Goal: Task Accomplishment & Management: Use online tool/utility

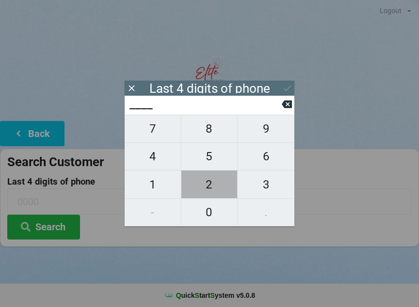
click at [211, 182] on span "2" at bounding box center [209, 184] width 56 height 20
type input "2___"
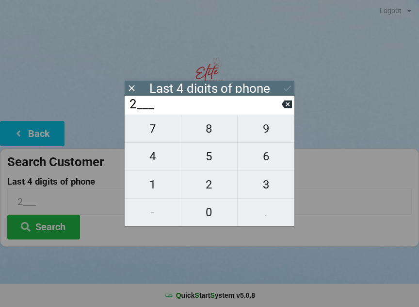
click at [288, 105] on icon at bounding box center [287, 104] width 10 height 8
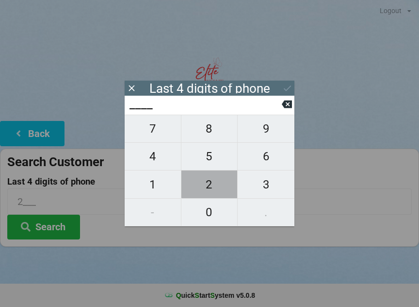
click at [216, 183] on span "2" at bounding box center [209, 184] width 56 height 20
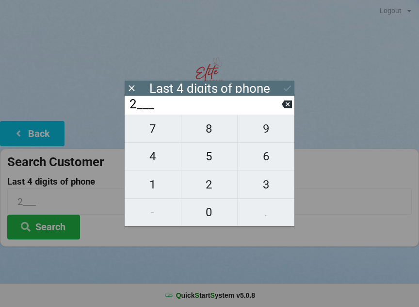
click at [290, 107] on icon at bounding box center [287, 104] width 10 height 8
type input "____"
click at [268, 184] on span "3" at bounding box center [266, 184] width 57 height 20
type input "3___"
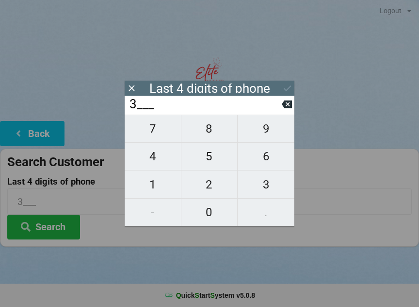
click at [214, 158] on span "5" at bounding box center [209, 156] width 56 height 20
type input "35__"
click at [211, 183] on span "2" at bounding box center [209, 184] width 56 height 20
type input "352_"
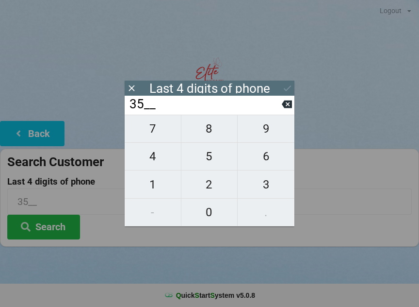
type input "352_"
click at [262, 181] on span "3" at bounding box center [266, 184] width 57 height 20
type input "3523"
click at [288, 90] on icon at bounding box center [287, 88] width 10 height 10
